Goal: Check status: Check status

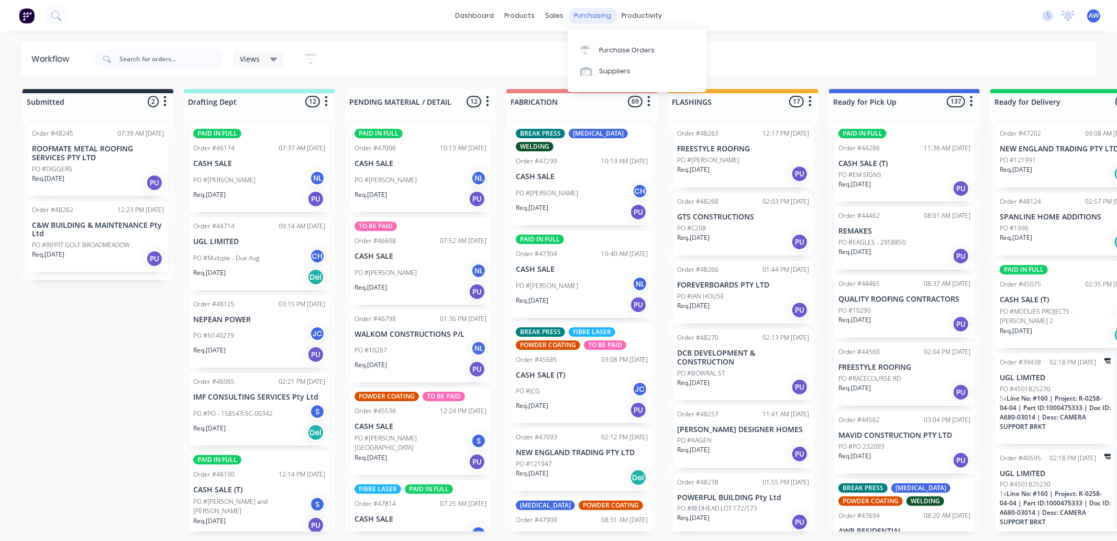
click at [591, 12] on div "purchasing" at bounding box center [593, 16] width 48 height 16
click at [621, 48] on div "Purchase Orders" at bounding box center [627, 50] width 56 height 9
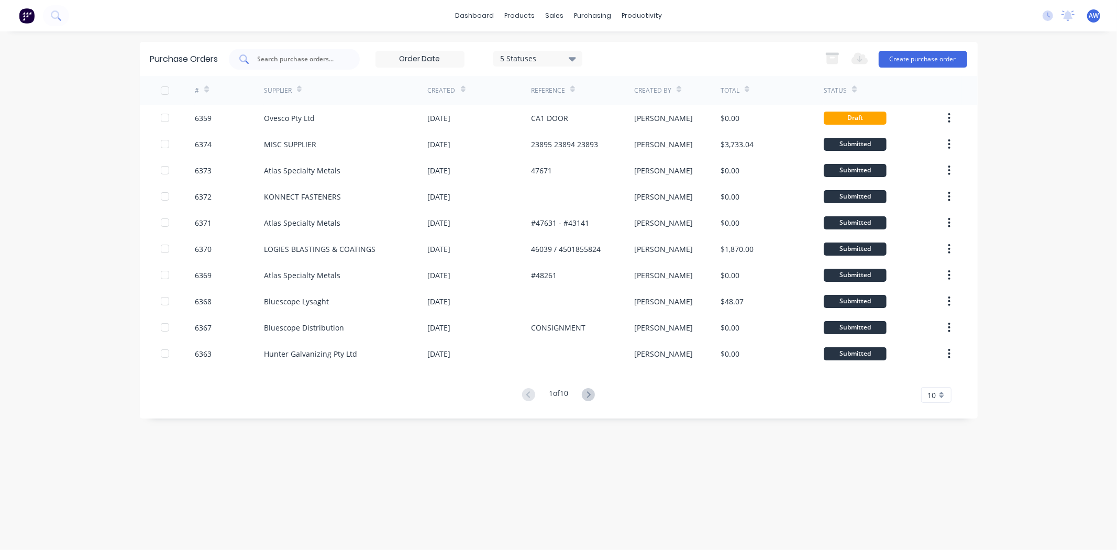
click at [306, 58] on input "text" at bounding box center [300, 59] width 87 height 10
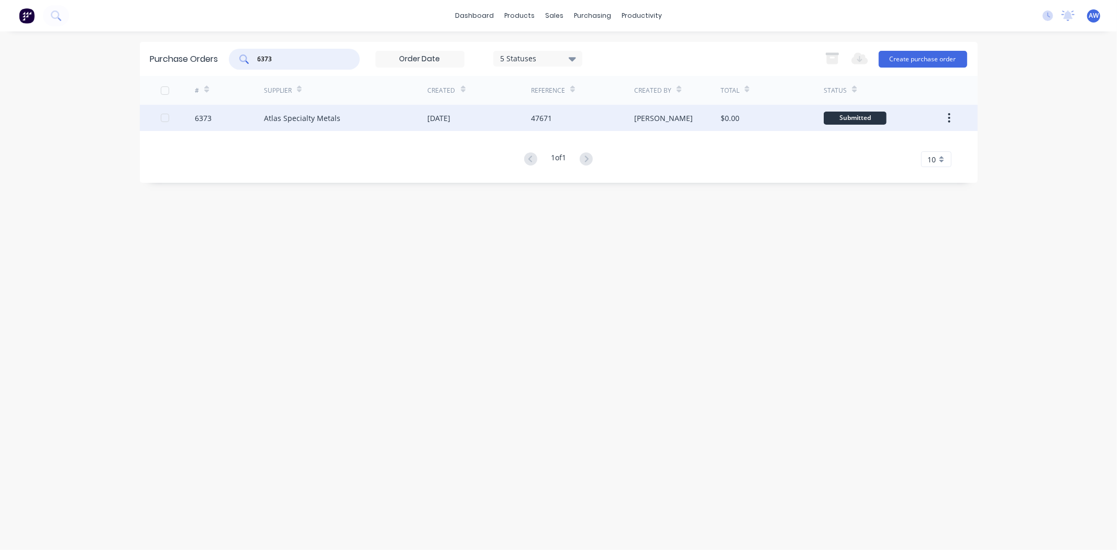
type input "6373"
click at [347, 116] on div "Atlas Specialty Metals" at bounding box center [346, 118] width 164 height 26
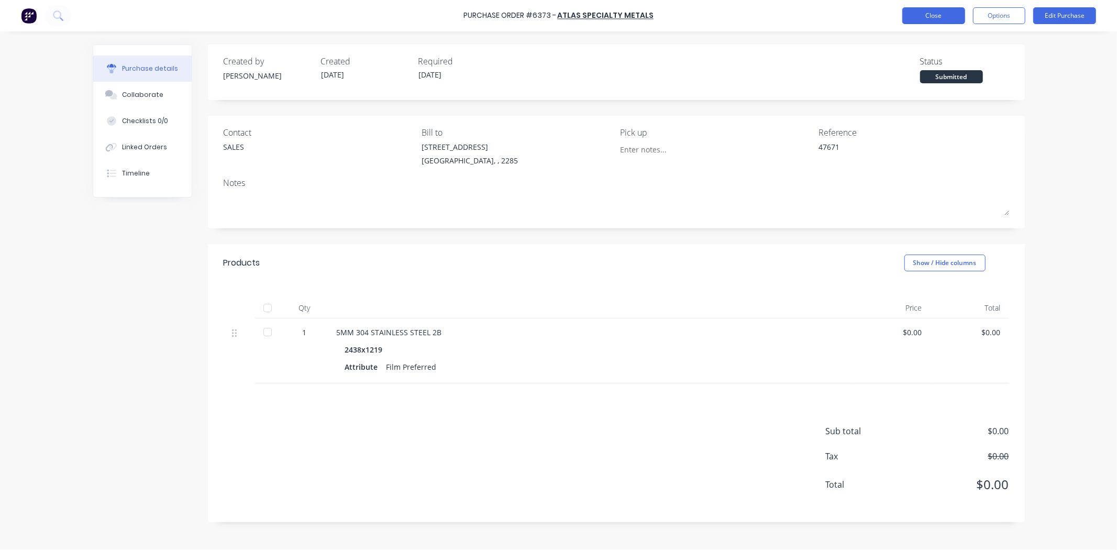
click at [940, 14] on button "Close" at bounding box center [934, 15] width 63 height 17
